Goal: Task Accomplishment & Management: Manage account settings

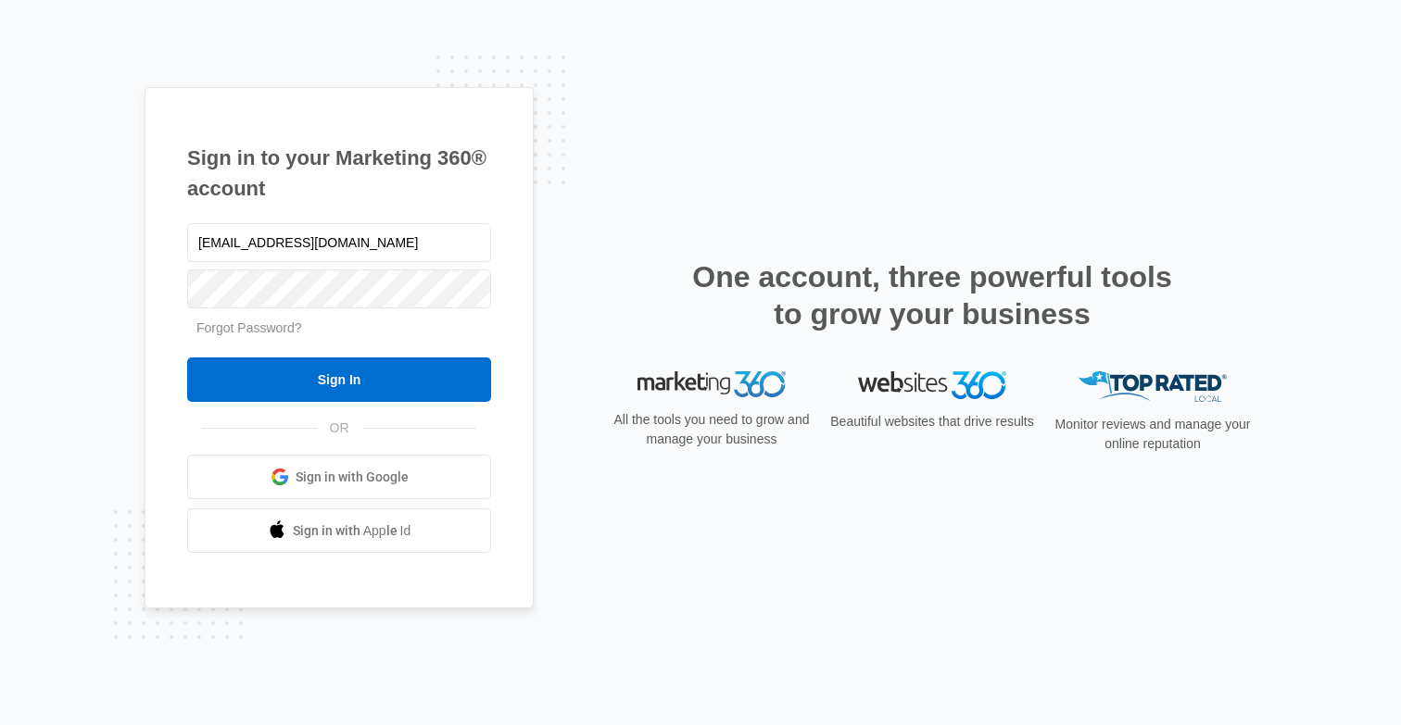
type input "spandama108@gmail.com"
click at [339, 380] on input "Sign In" at bounding box center [339, 380] width 304 height 44
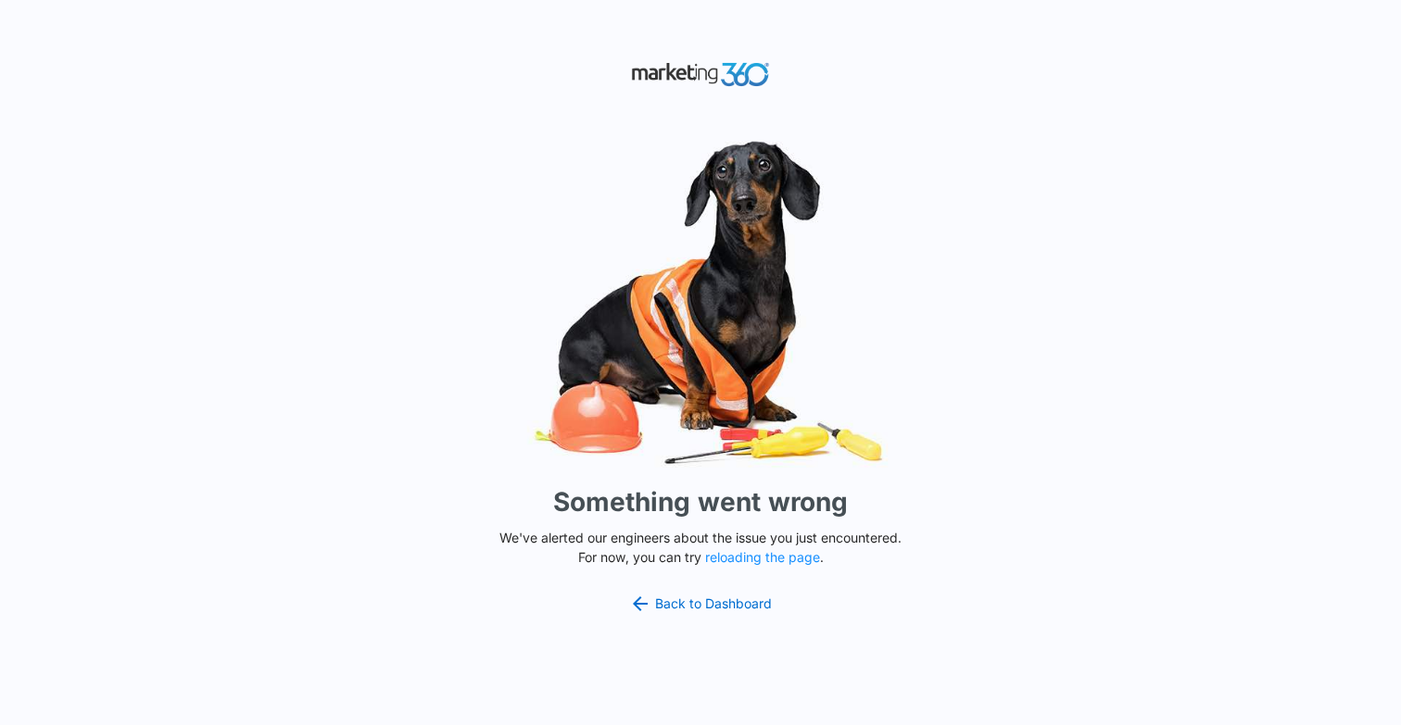
click at [774, 556] on button "reloading the page" at bounding box center [762, 557] width 115 height 15
click at [757, 557] on button "reloading the page" at bounding box center [762, 557] width 115 height 15
click at [686, 604] on link "Back to Dashboard" at bounding box center [700, 604] width 143 height 22
click at [708, 605] on link "Back to Dashboard" at bounding box center [700, 604] width 143 height 22
click at [764, 558] on button "reloading the page" at bounding box center [762, 557] width 115 height 15
